Goal: Information Seeking & Learning: Learn about a topic

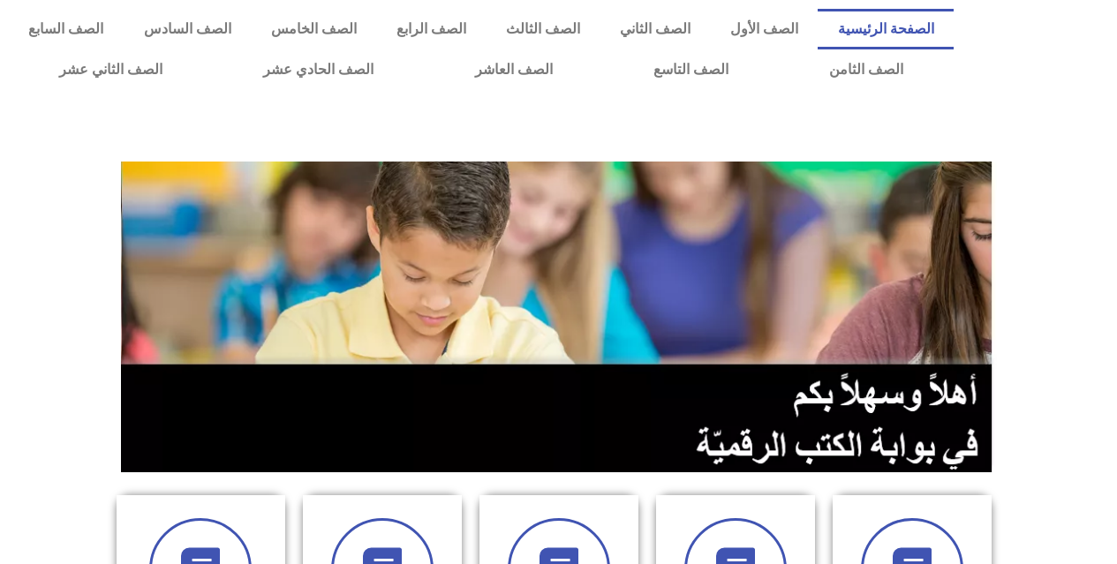
scroll to position [265, 0]
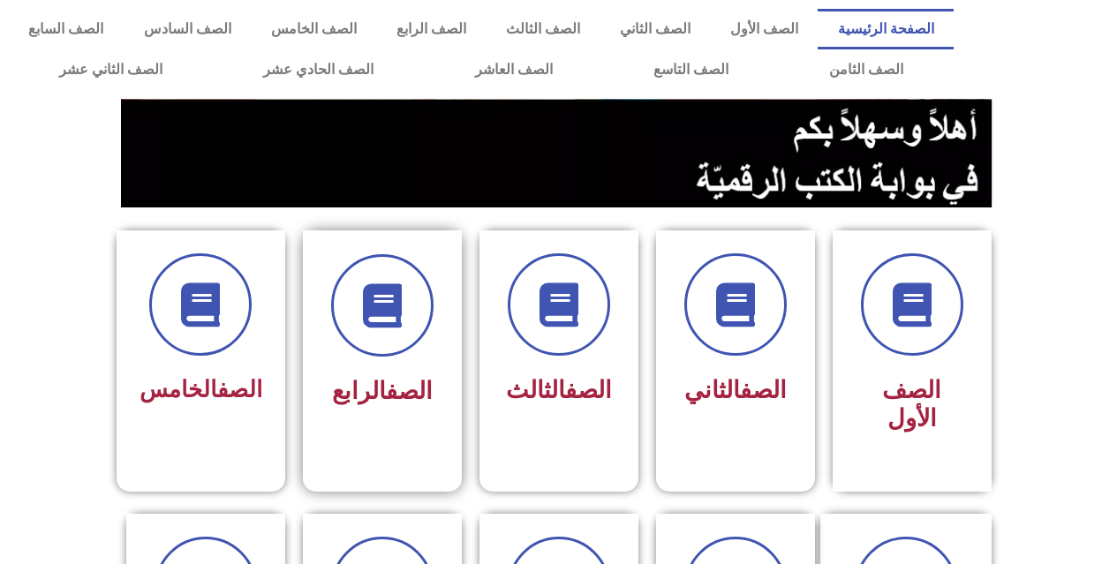
click at [386, 392] on link "الصف" at bounding box center [409, 391] width 47 height 28
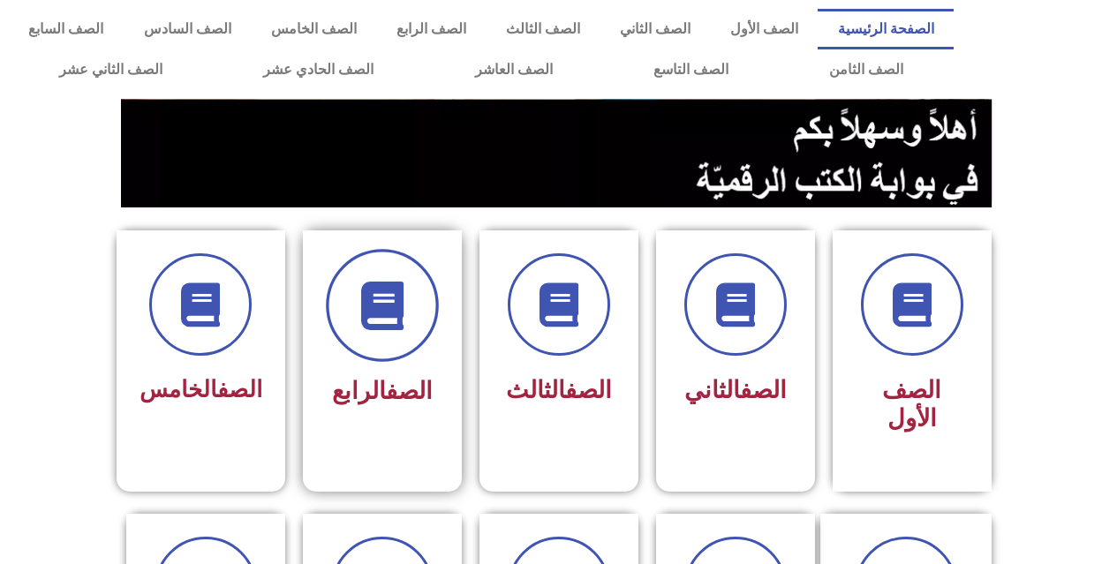
click at [404, 292] on icon at bounding box center [382, 306] width 49 height 49
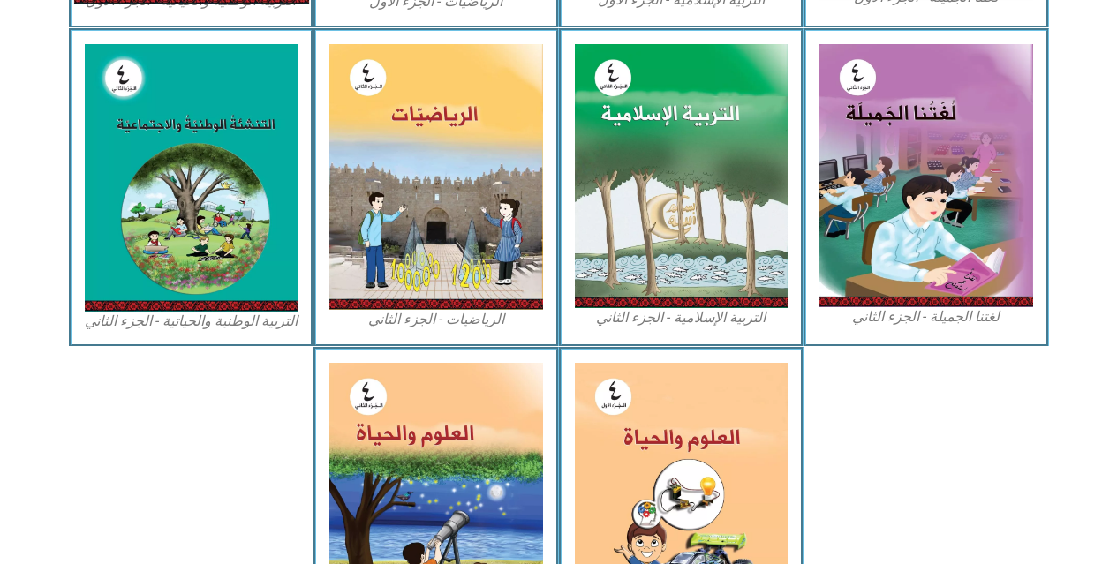
scroll to position [883, 0]
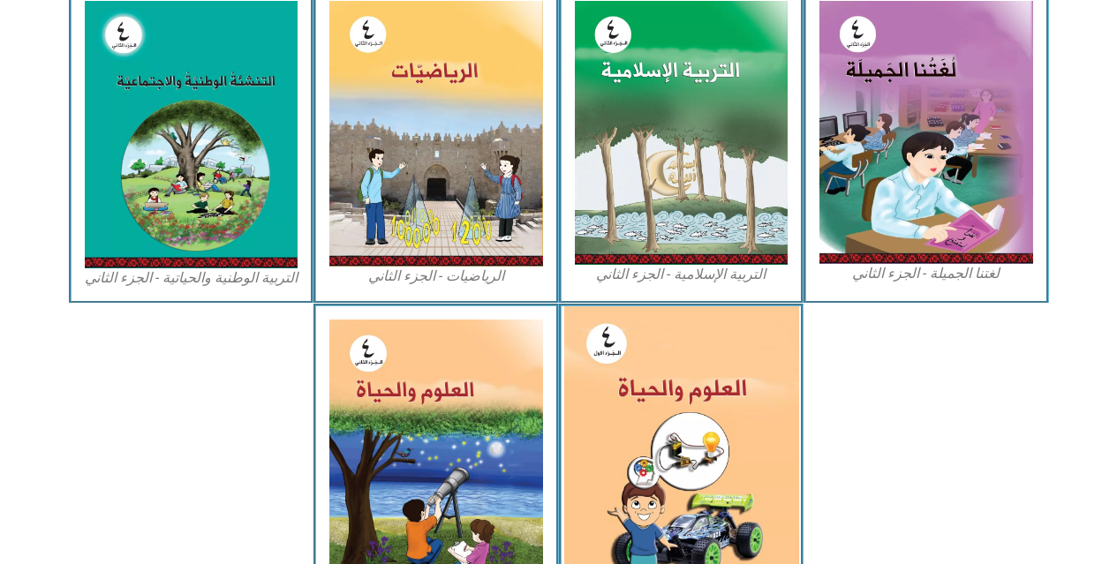
click at [687, 404] on img at bounding box center [680, 451] width 235 height 291
click at [720, 393] on img at bounding box center [680, 451] width 235 height 291
click at [746, 383] on img at bounding box center [680, 451] width 235 height 291
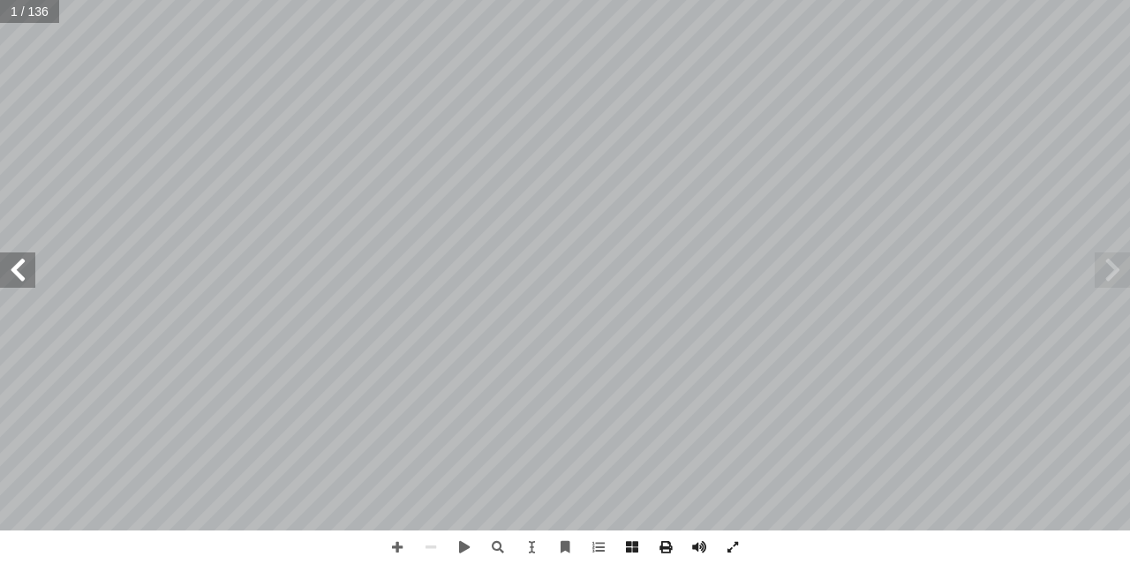
click at [22, 273] on span at bounding box center [17, 270] width 35 height 35
click at [566, 547] on span at bounding box center [565, 548] width 34 height 34
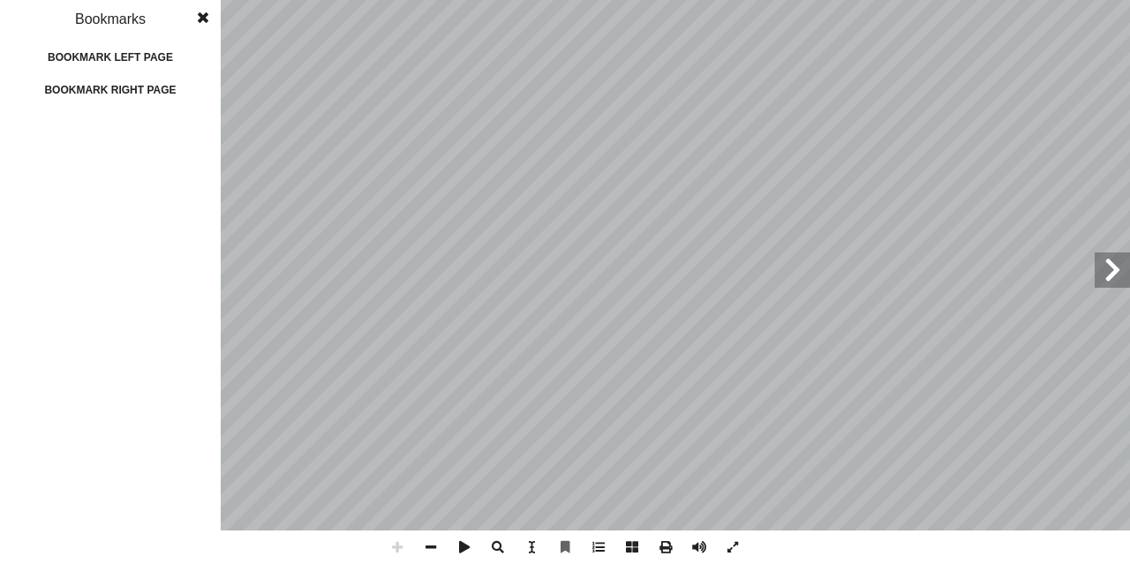
click at [16, 143] on div "1 2 3 4 5 6 7 8 9 10 11 12 13 14 15 16 17 18 19 20 21 22 23 24 25 26 27 28 29 3…" at bounding box center [110, 282] width 221 height 564
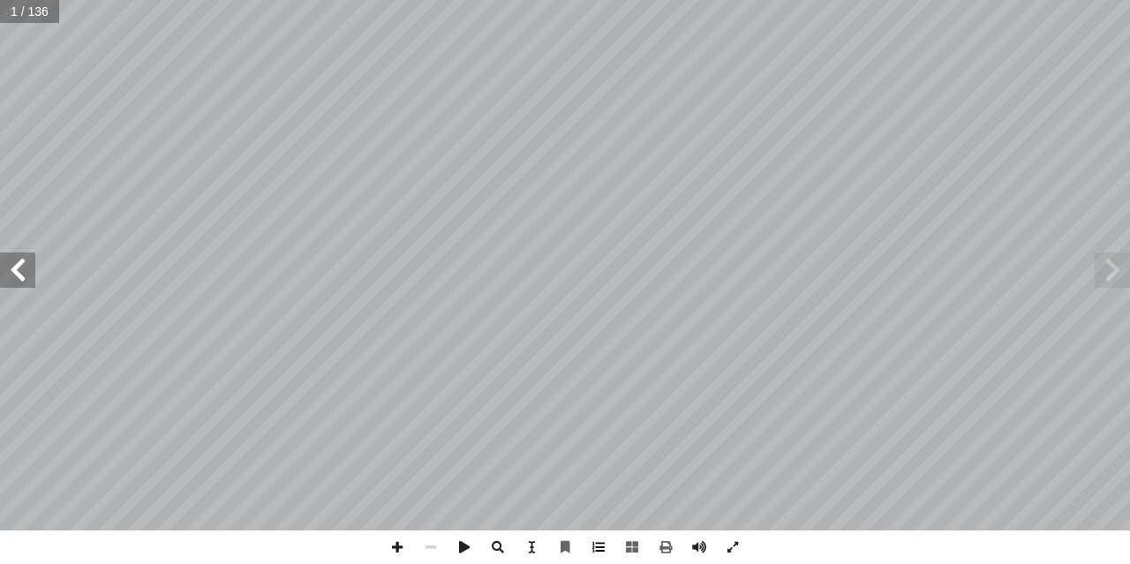
click at [598, 541] on span at bounding box center [599, 548] width 34 height 34
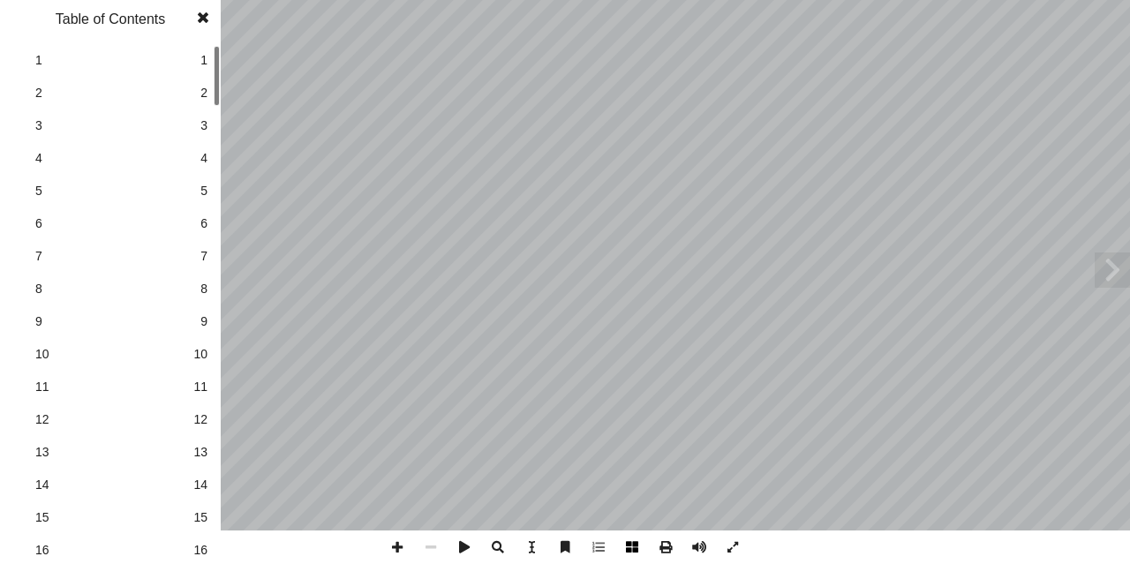
click at [633, 545] on span at bounding box center [633, 548] width 34 height 34
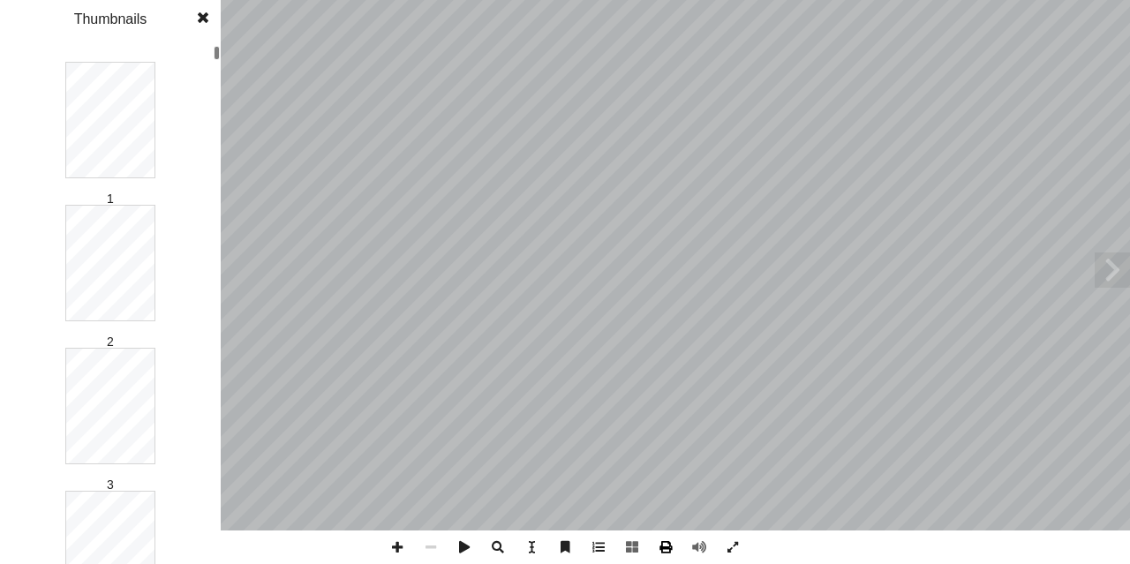
click at [677, 557] on span at bounding box center [666, 548] width 34 height 34
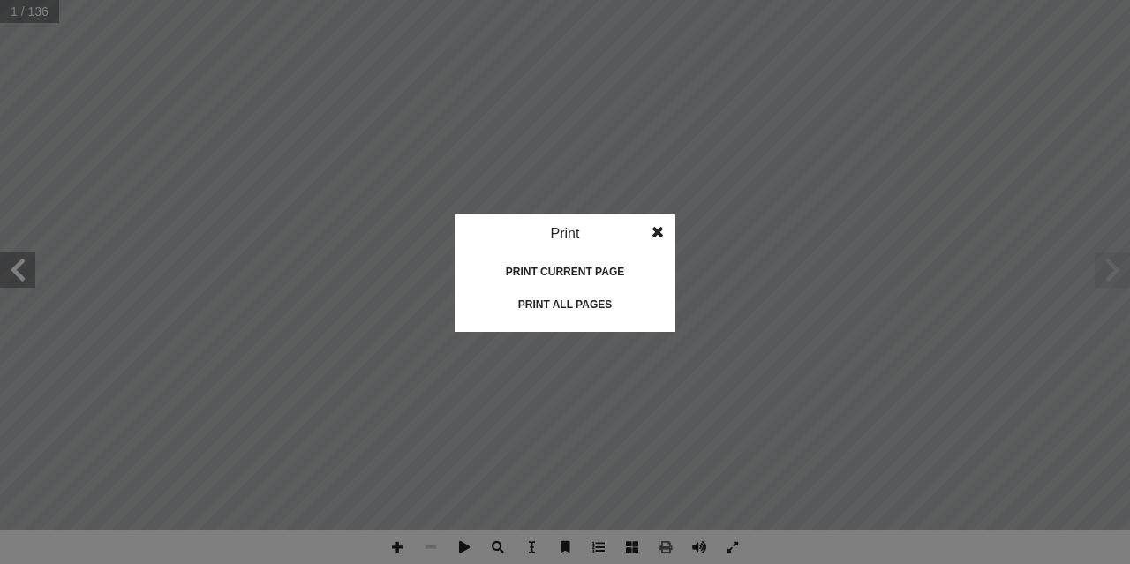
click at [684, 226] on idv "Print Print current page Print left page Print right page Print all pages" at bounding box center [565, 282] width 1130 height 564
click at [646, 230] on span at bounding box center [658, 232] width 32 height 35
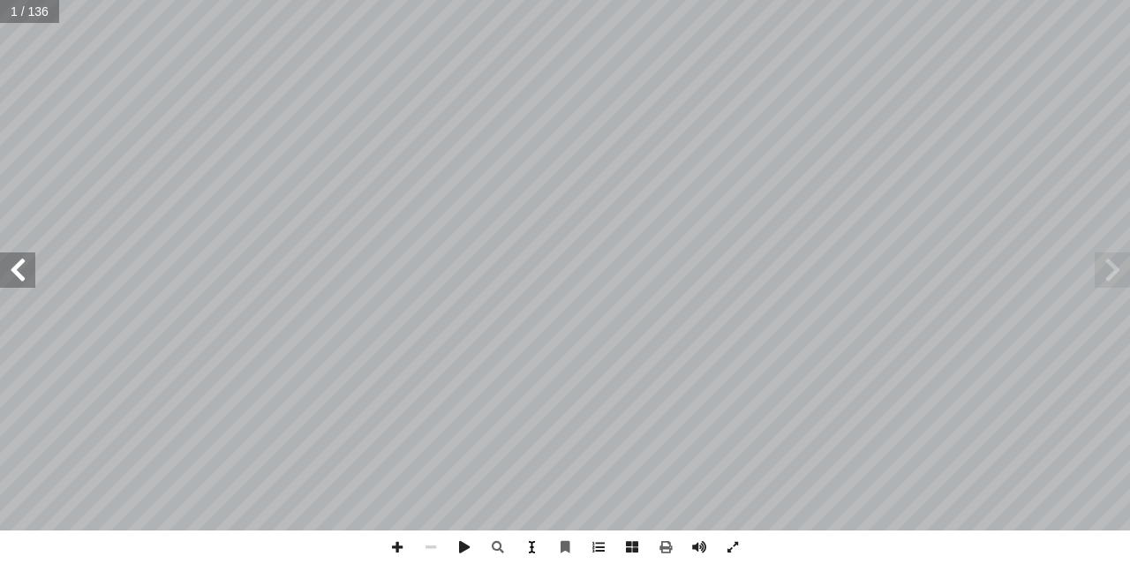
click at [528, 545] on span at bounding box center [532, 548] width 34 height 34
click at [737, 543] on span at bounding box center [733, 548] width 34 height 34
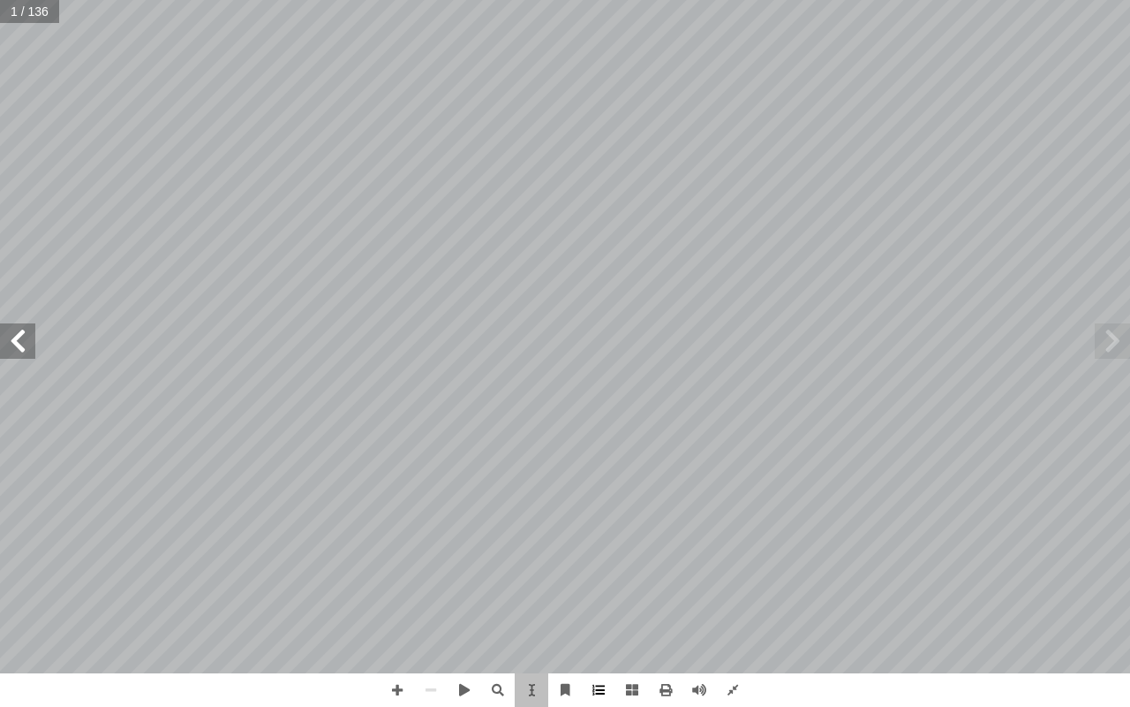
click at [599, 563] on span at bounding box center [599, 690] width 34 height 34
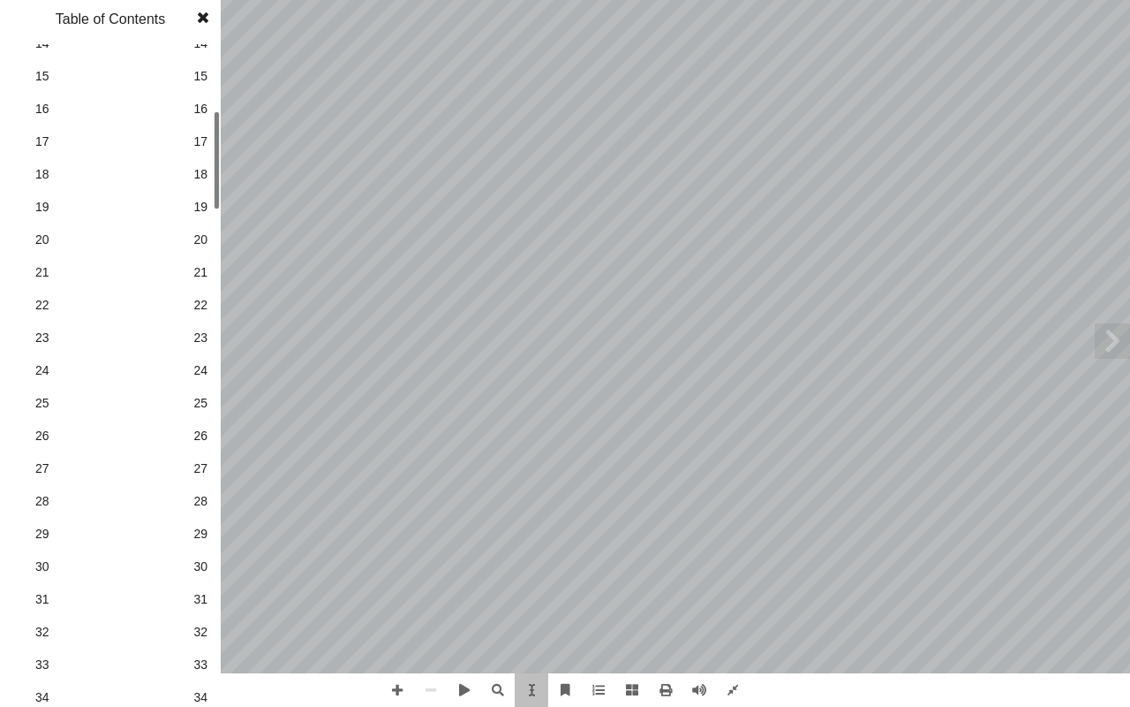
click at [202, 563] on span "30" at bounding box center [200, 566] width 14 height 19
click at [1103, 348] on span at bounding box center [1112, 340] width 35 height 35
click at [29, 382] on link "24 24" at bounding box center [108, 370] width 199 height 33
click at [203, 563] on span "31" at bounding box center [200, 599] width 14 height 19
click at [198, 563] on span "32" at bounding box center [200, 632] width 14 height 19
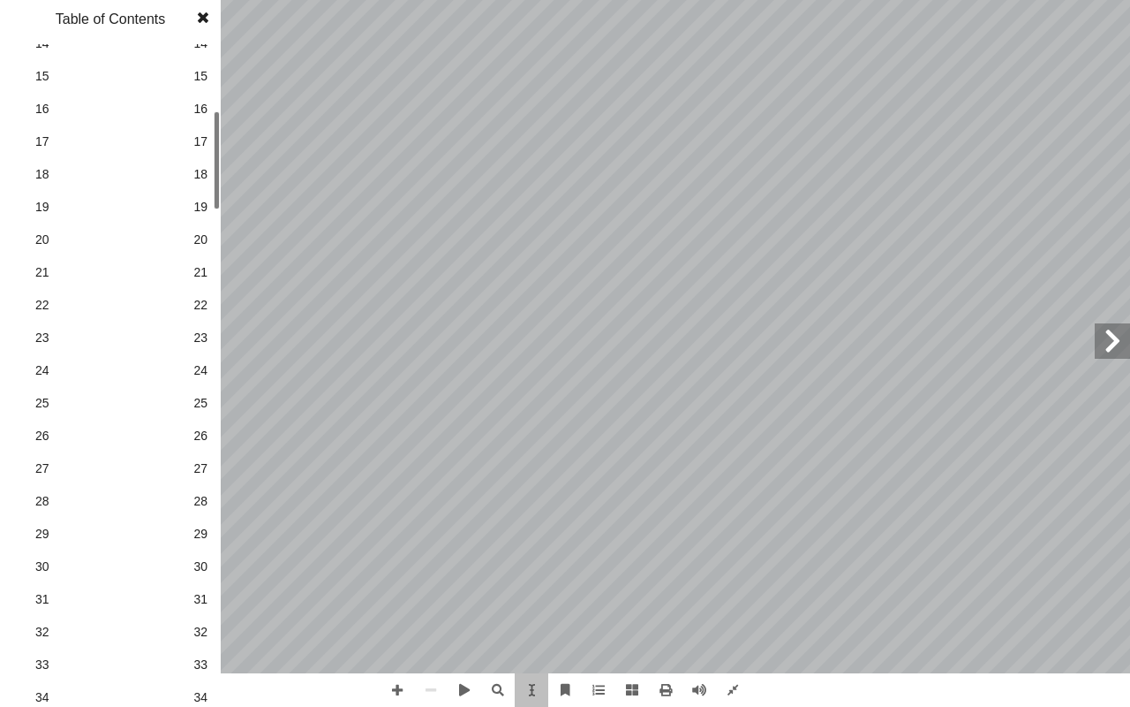
click at [201, 563] on span "33" at bounding box center [200, 664] width 14 height 19
click at [205, 563] on span "32" at bounding box center [200, 632] width 14 height 19
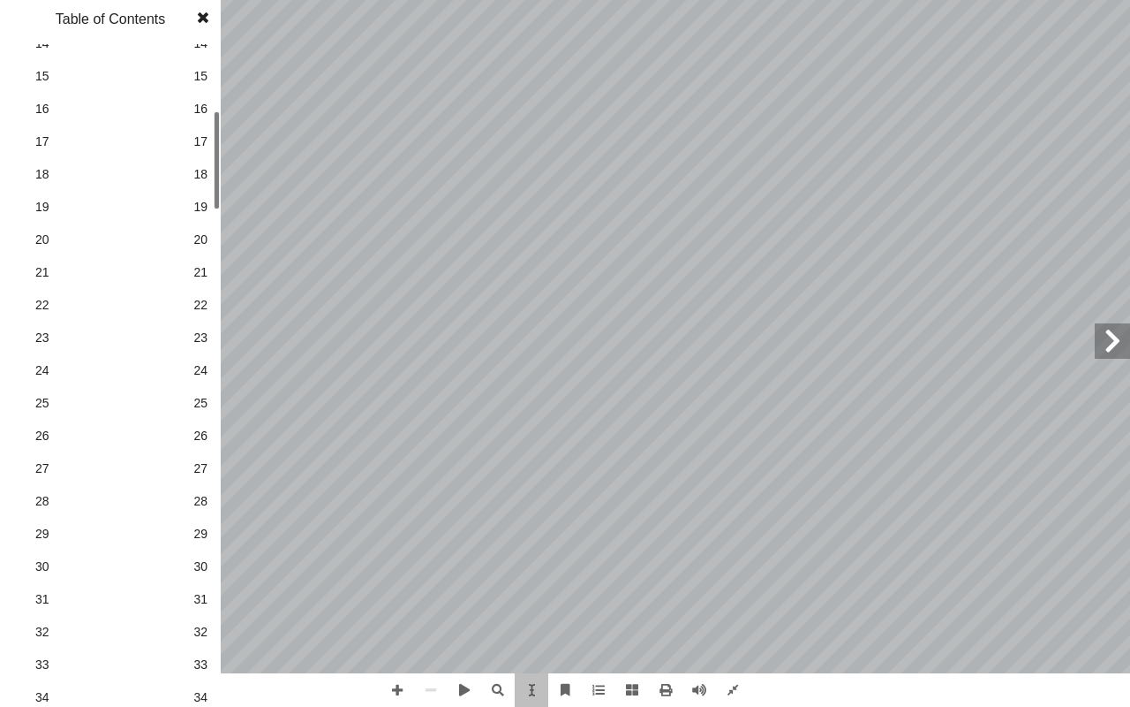
click at [204, 563] on span "32" at bounding box center [200, 632] width 14 height 19
click at [200, 563] on span "33" at bounding box center [200, 664] width 14 height 19
click at [199, 563] on span "33" at bounding box center [200, 664] width 14 height 19
click at [197, 563] on span "33" at bounding box center [200, 664] width 14 height 19
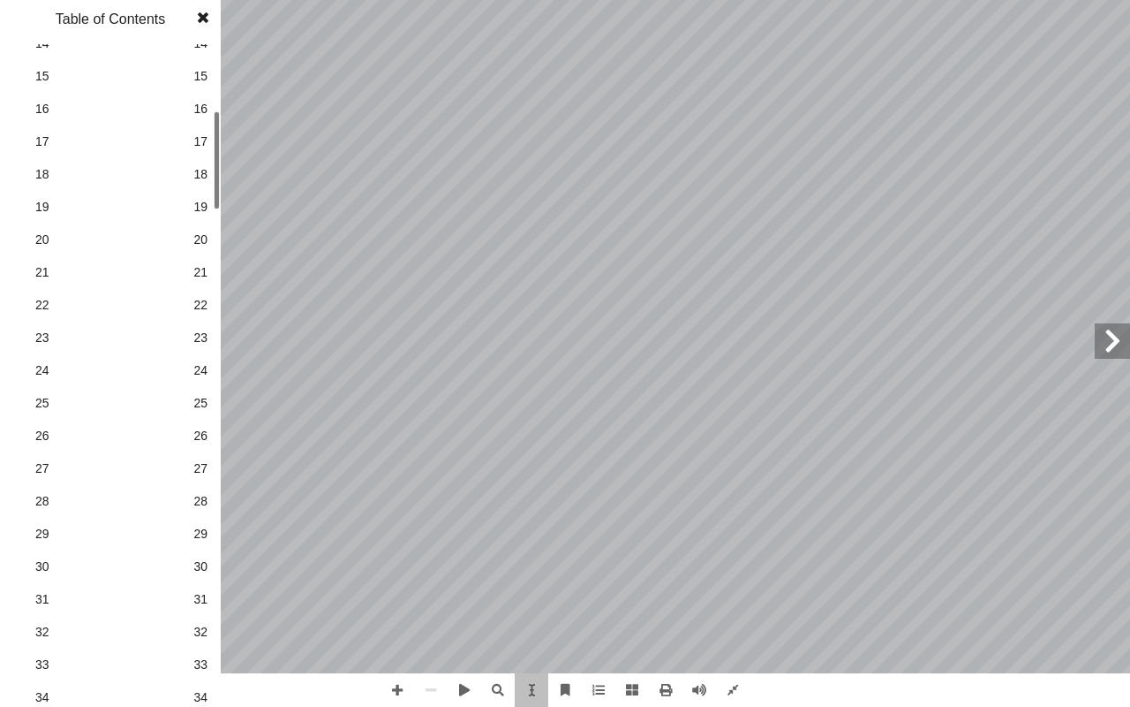
click at [197, 563] on span "33" at bounding box center [200, 664] width 14 height 19
click at [198, 563] on span "33" at bounding box center [200, 664] width 14 height 19
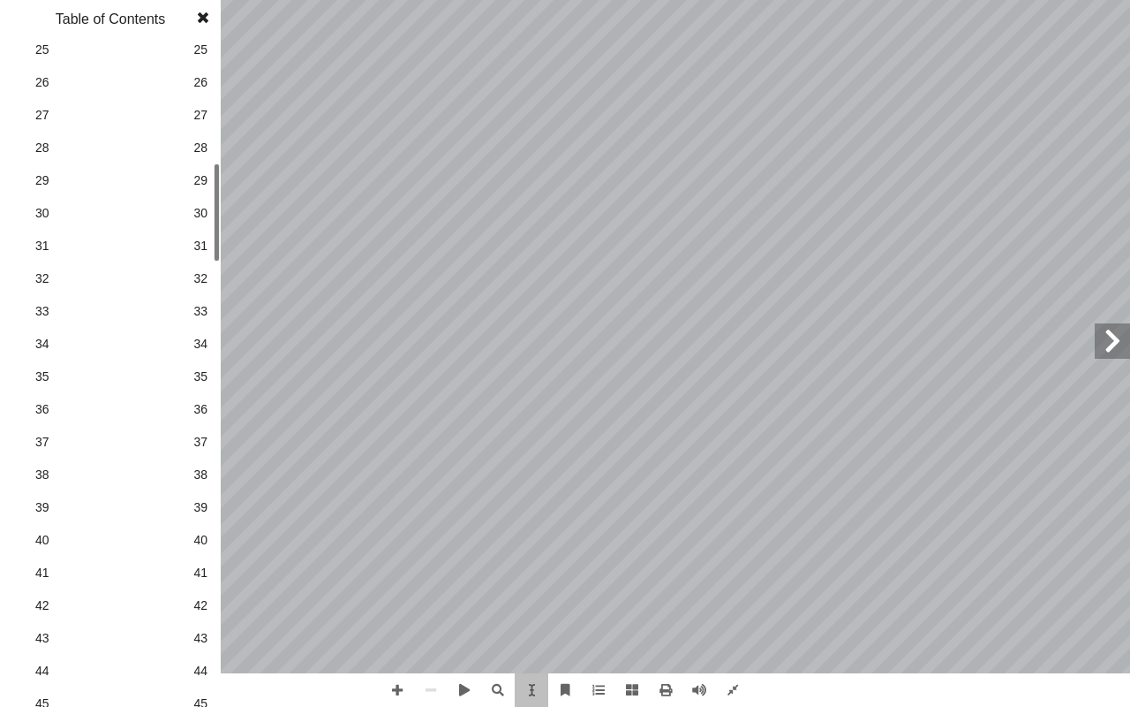
click at [193, 280] on link "32 32" at bounding box center [108, 278] width 199 height 33
click at [200, 278] on span "32" at bounding box center [200, 278] width 14 height 19
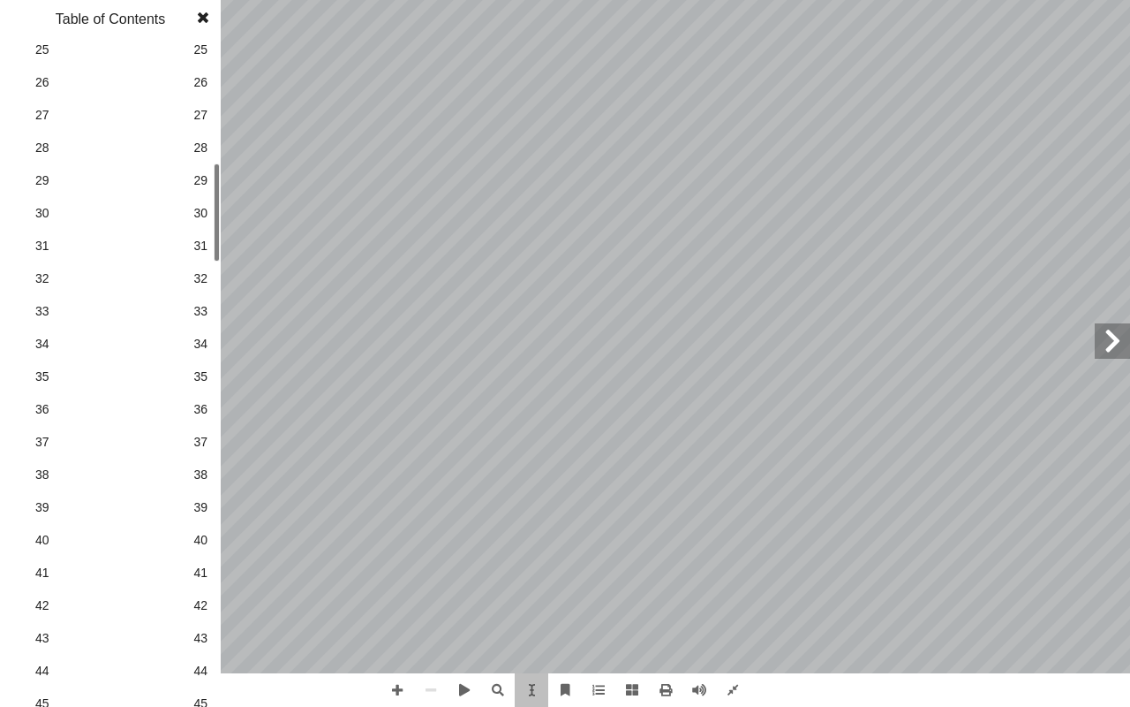
click at [200, 278] on span "32" at bounding box center [200, 278] width 14 height 19
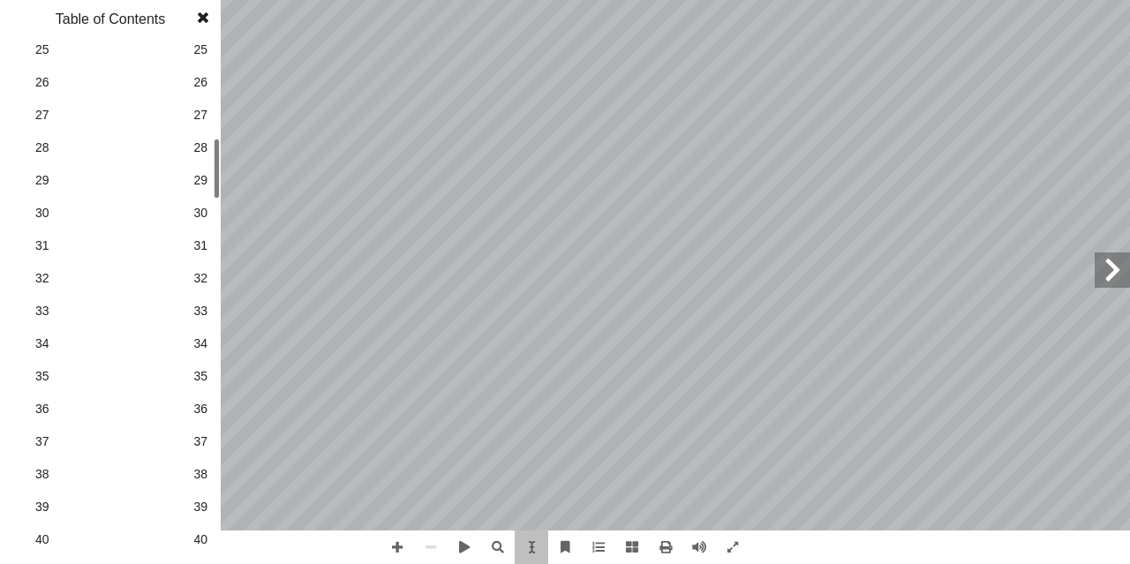
click at [194, 321] on link "33 33" at bounding box center [108, 311] width 199 height 33
click at [203, 308] on span "33" at bounding box center [200, 311] width 14 height 19
click at [207, 280] on span "32" at bounding box center [200, 278] width 14 height 19
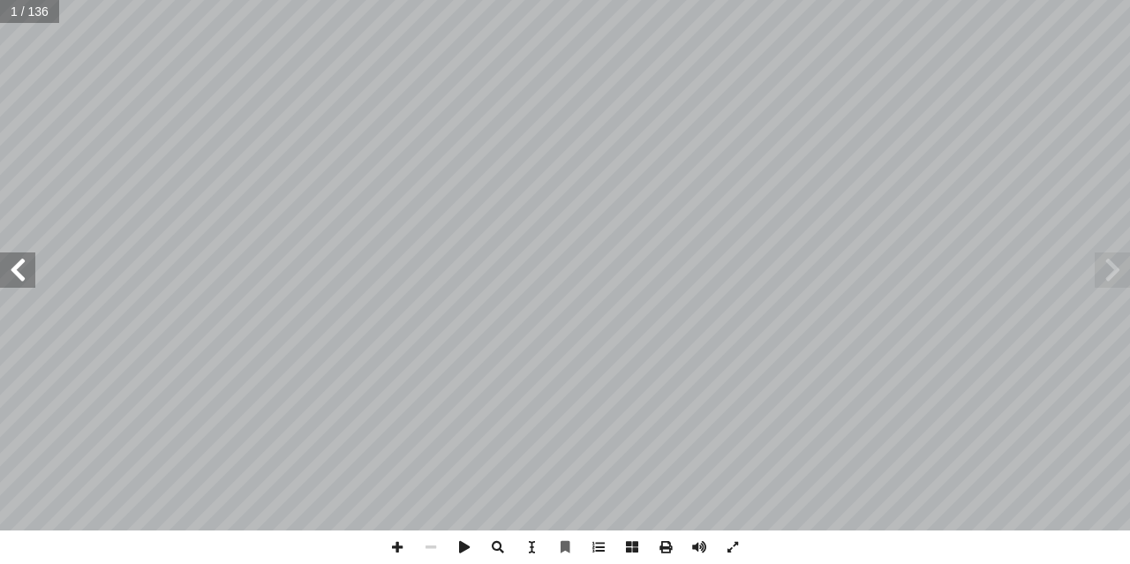
click at [17, 271] on span at bounding box center [17, 270] width 35 height 35
click at [16, 272] on span at bounding box center [17, 270] width 35 height 35
click at [16, 273] on span at bounding box center [17, 270] width 35 height 35
click at [15, 273] on span at bounding box center [17, 270] width 35 height 35
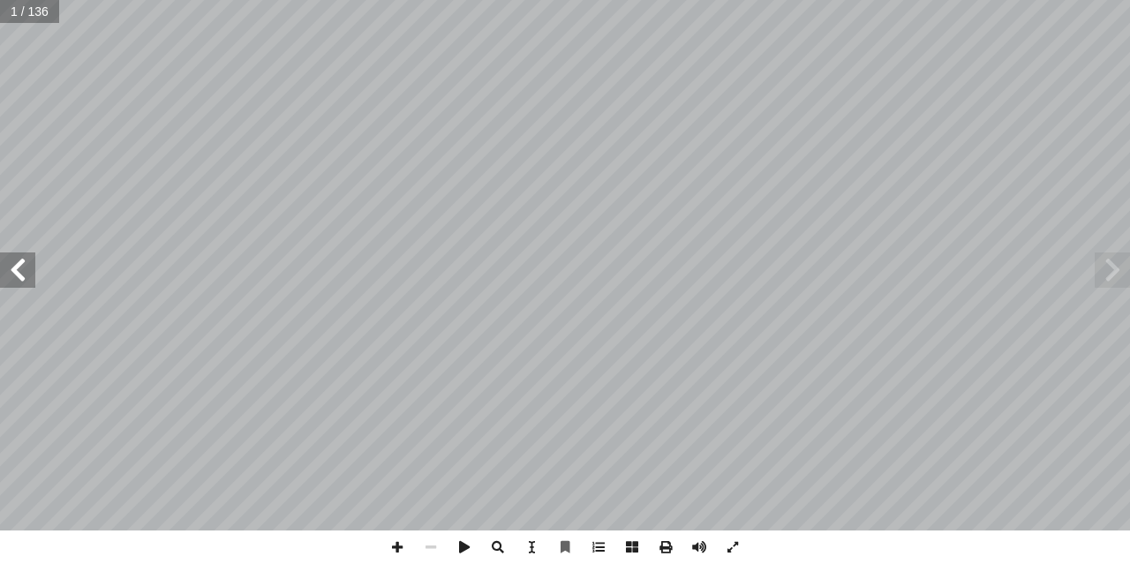
click at [15, 273] on span at bounding box center [17, 270] width 35 height 35
click at [15, 274] on span at bounding box center [17, 270] width 35 height 35
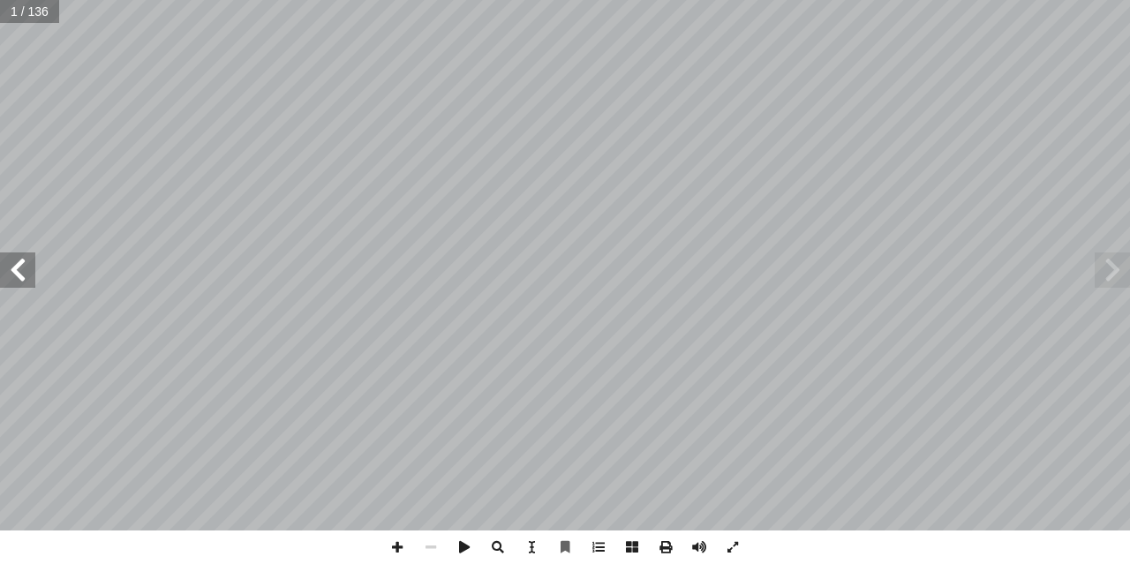
click at [15, 274] on span at bounding box center [17, 270] width 35 height 35
click at [15, 275] on span at bounding box center [17, 270] width 35 height 35
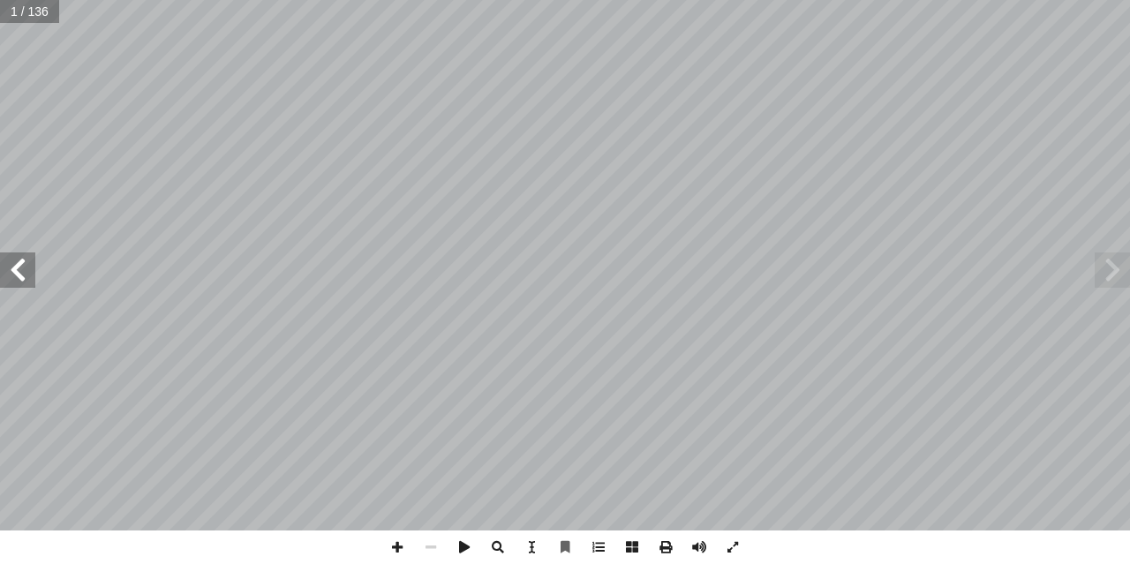
click at [15, 275] on span at bounding box center [17, 270] width 35 height 35
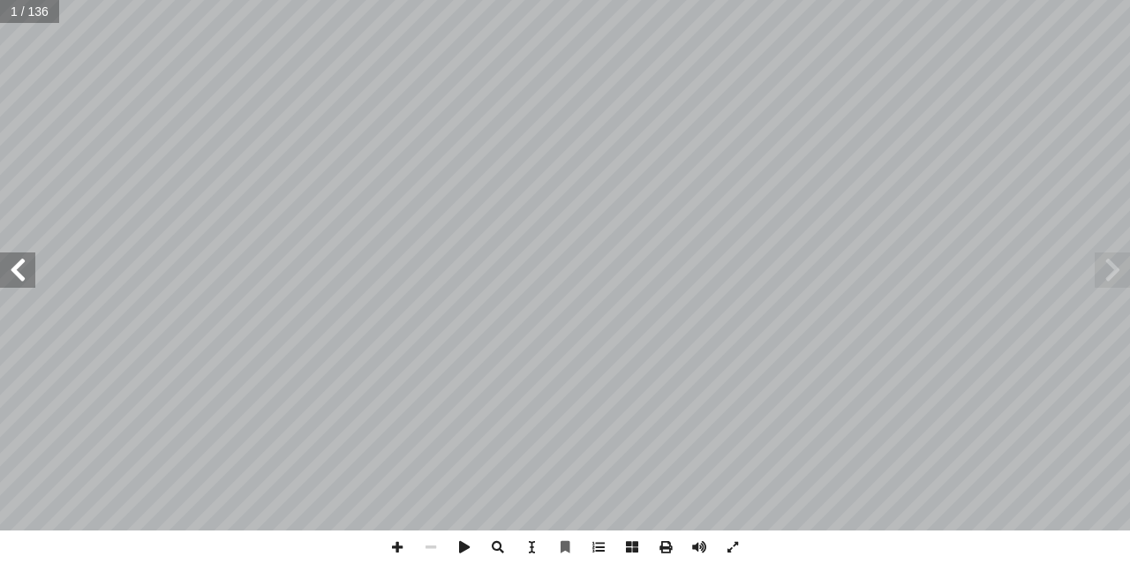
click at [15, 276] on span at bounding box center [17, 270] width 35 height 35
click at [15, 278] on span at bounding box center [17, 270] width 35 height 35
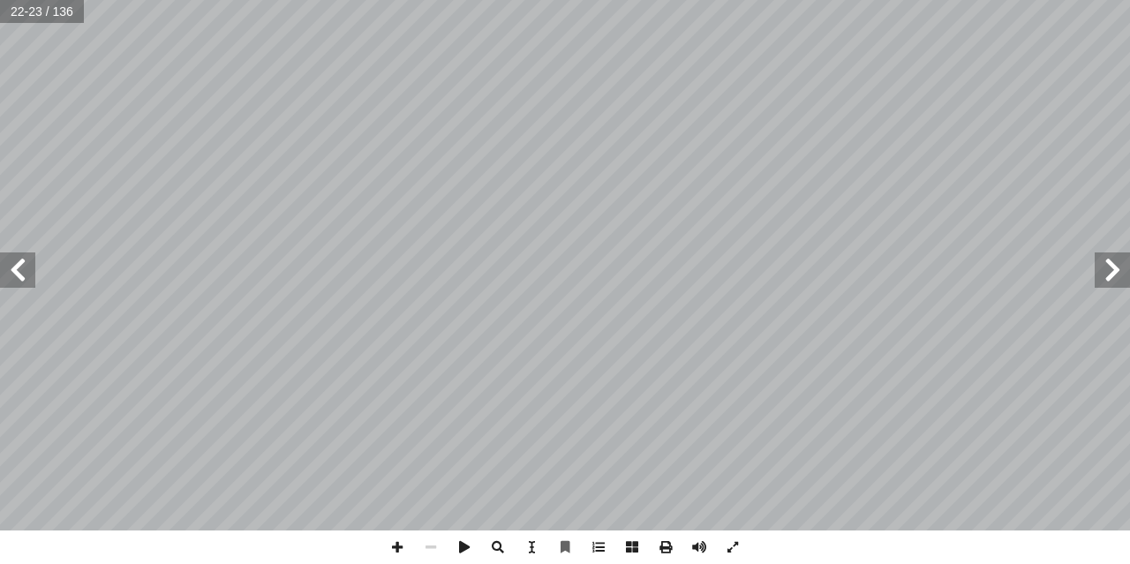
click at [15, 278] on span at bounding box center [17, 270] width 35 height 35
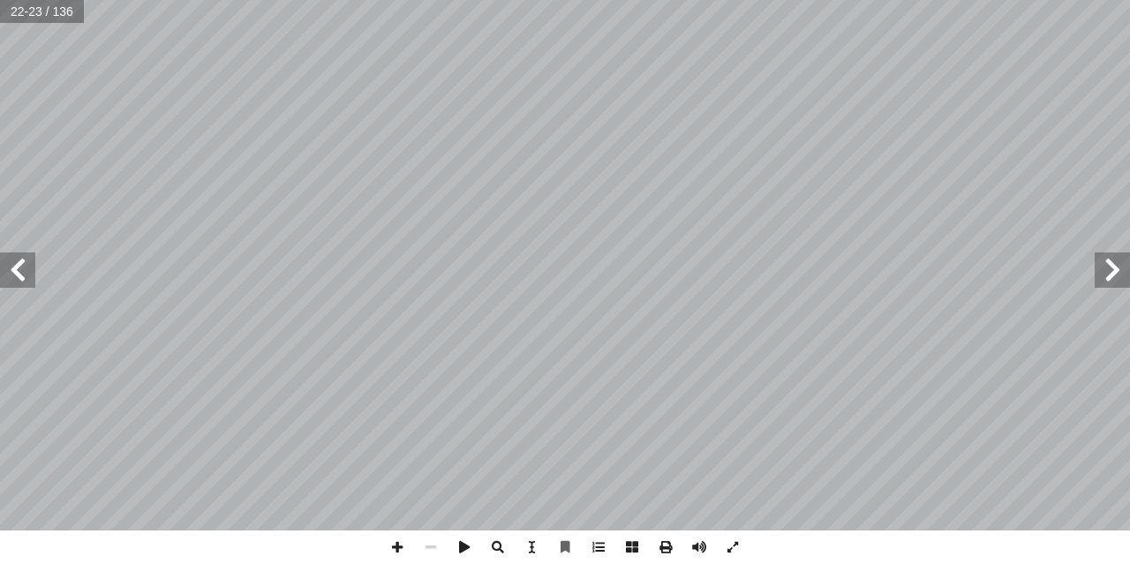
click at [15, 278] on span at bounding box center [17, 270] width 35 height 35
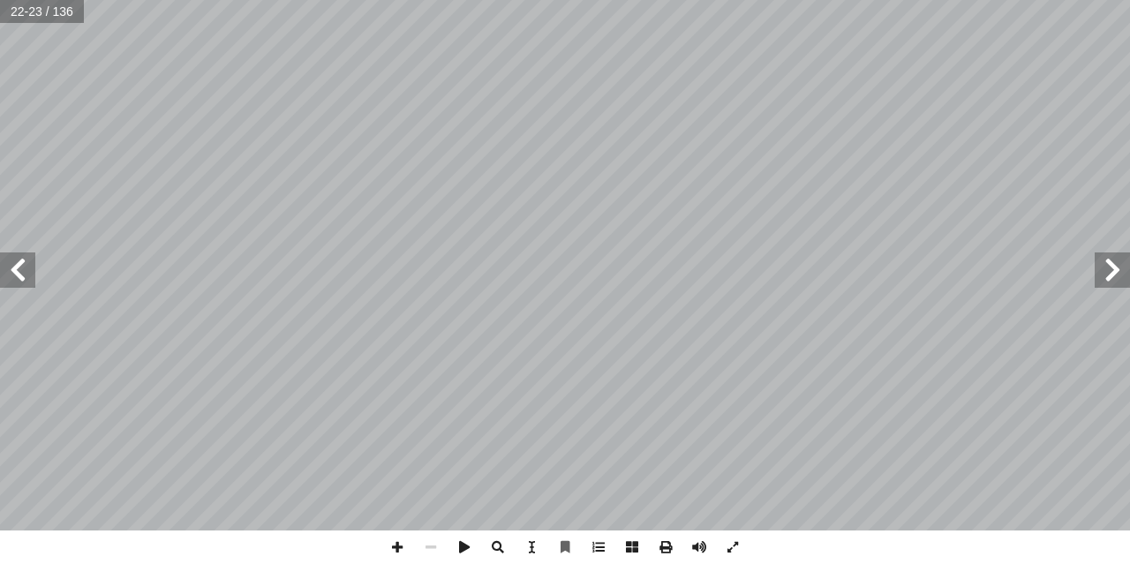
click at [15, 278] on span at bounding box center [17, 270] width 35 height 35
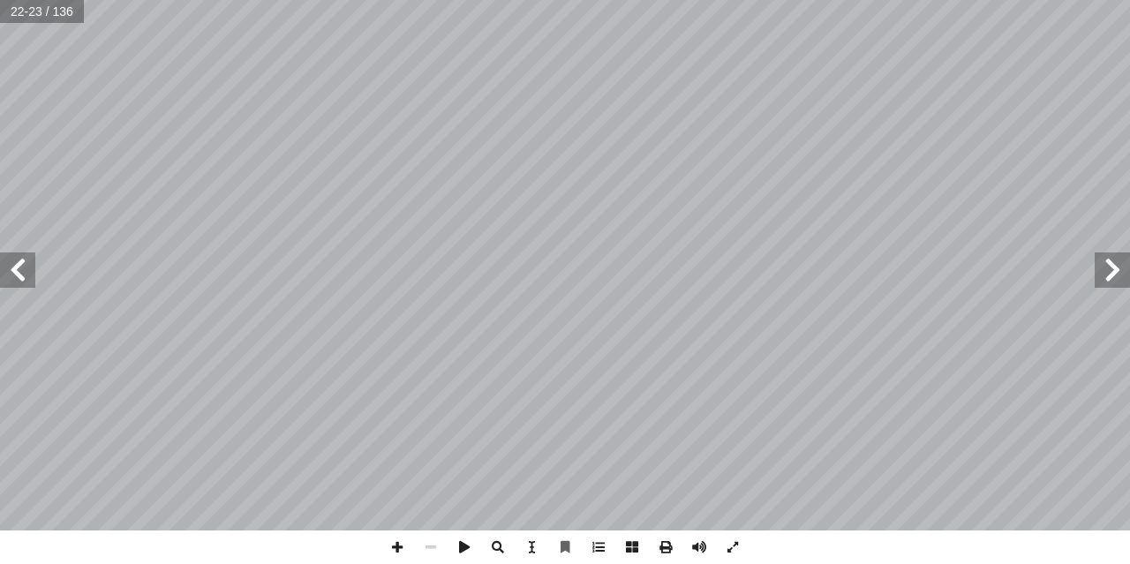
click at [15, 278] on span at bounding box center [17, 270] width 35 height 35
click at [1108, 274] on span at bounding box center [1112, 270] width 35 height 35
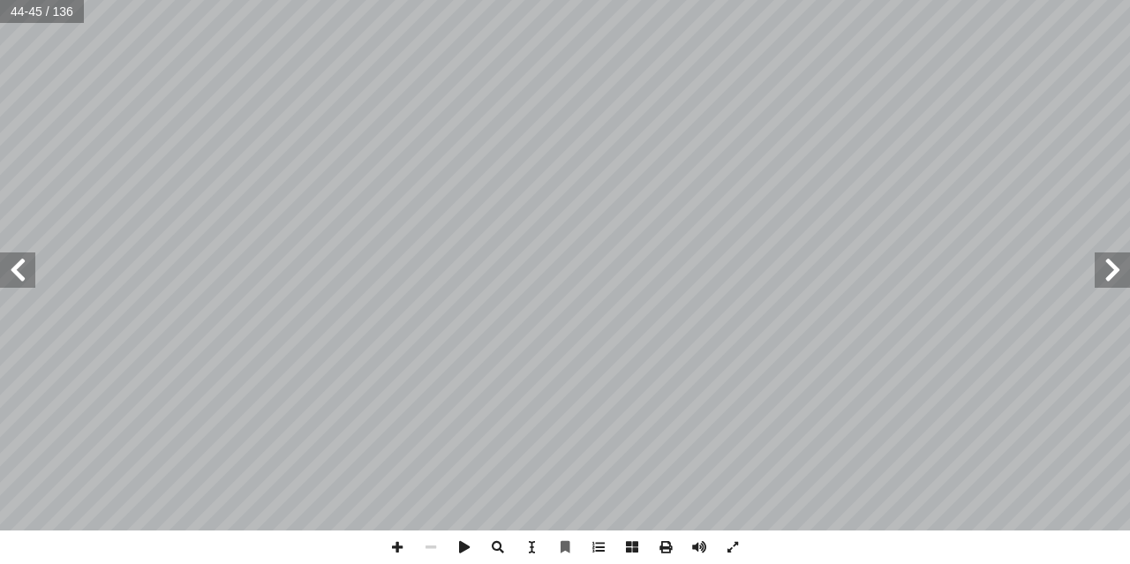
click at [1108, 274] on span at bounding box center [1112, 270] width 35 height 35
click at [1106, 277] on span at bounding box center [1112, 270] width 35 height 35
click at [1105, 277] on span at bounding box center [1112, 270] width 35 height 35
click at [1103, 276] on span at bounding box center [1112, 270] width 35 height 35
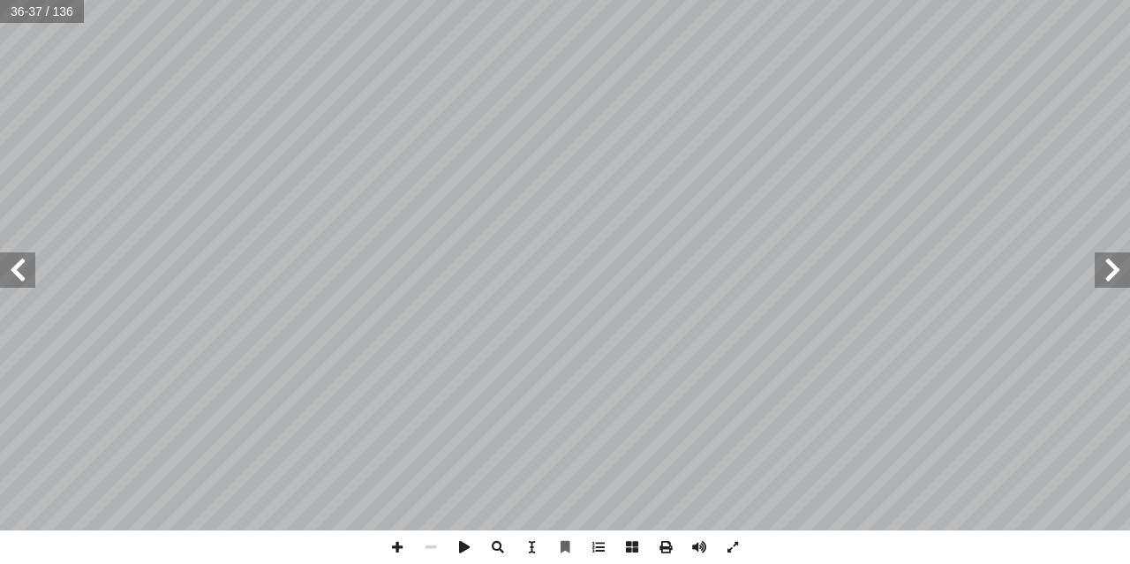
click at [1103, 276] on span at bounding box center [1112, 270] width 35 height 35
click at [25, 270] on span at bounding box center [17, 270] width 35 height 35
click at [398, 548] on span at bounding box center [398, 548] width 34 height 34
click at [21, 277] on span at bounding box center [17, 270] width 35 height 35
